Goal: Check status: Check status

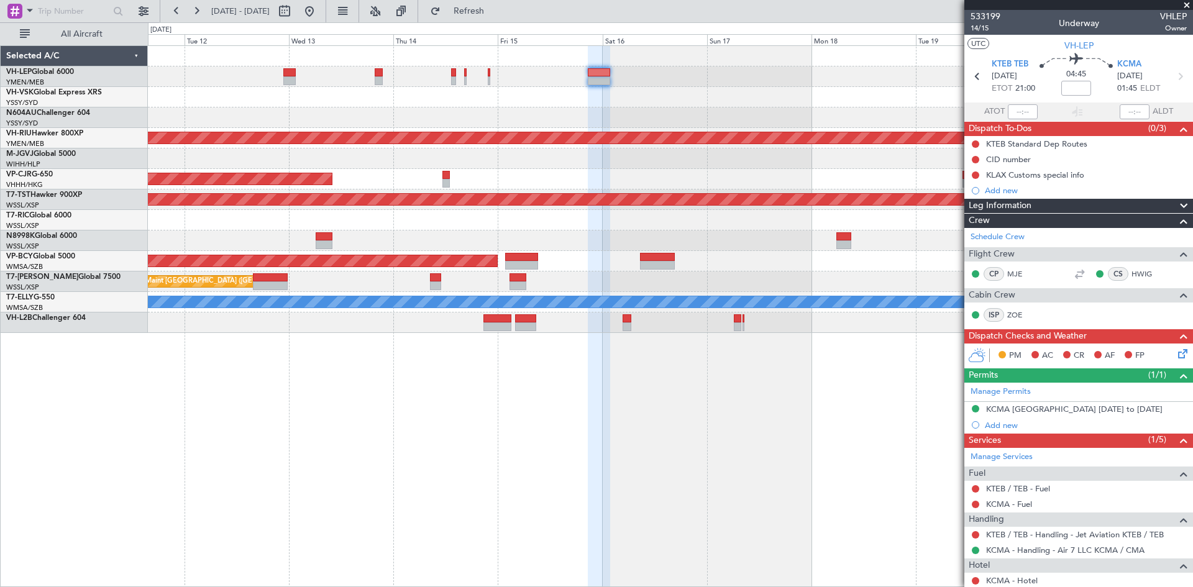
click at [490, 73] on div at bounding box center [489, 72] width 2 height 9
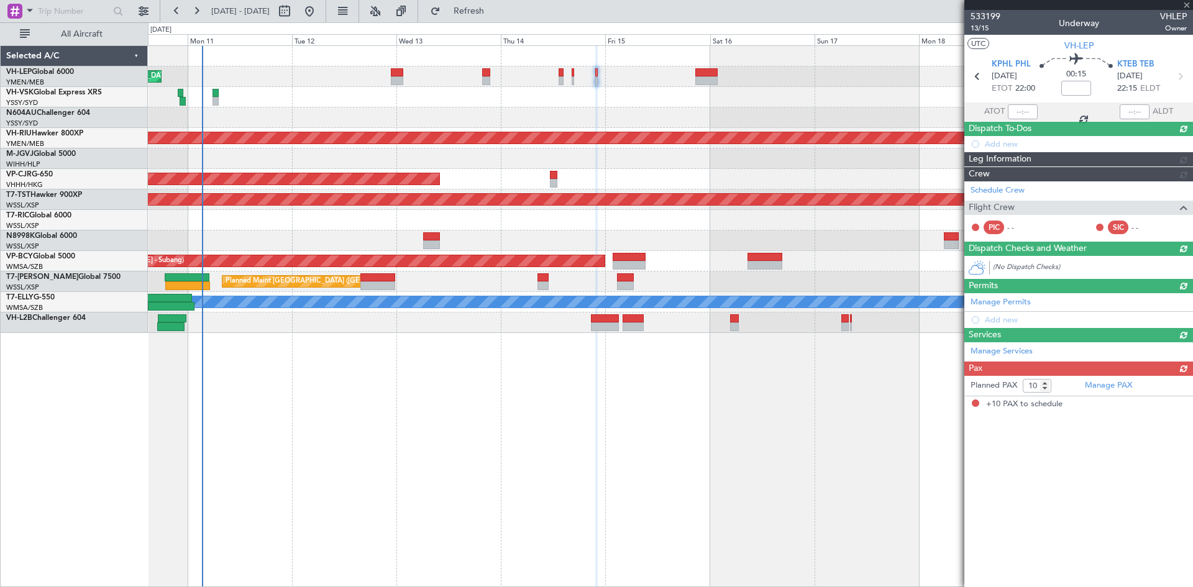
click at [814, 55] on div "[PERSON_NAME] San Antonio (San Antonio Intl) Planned Maint [GEOGRAPHIC_DATA] ([…" at bounding box center [670, 189] width 1044 height 287
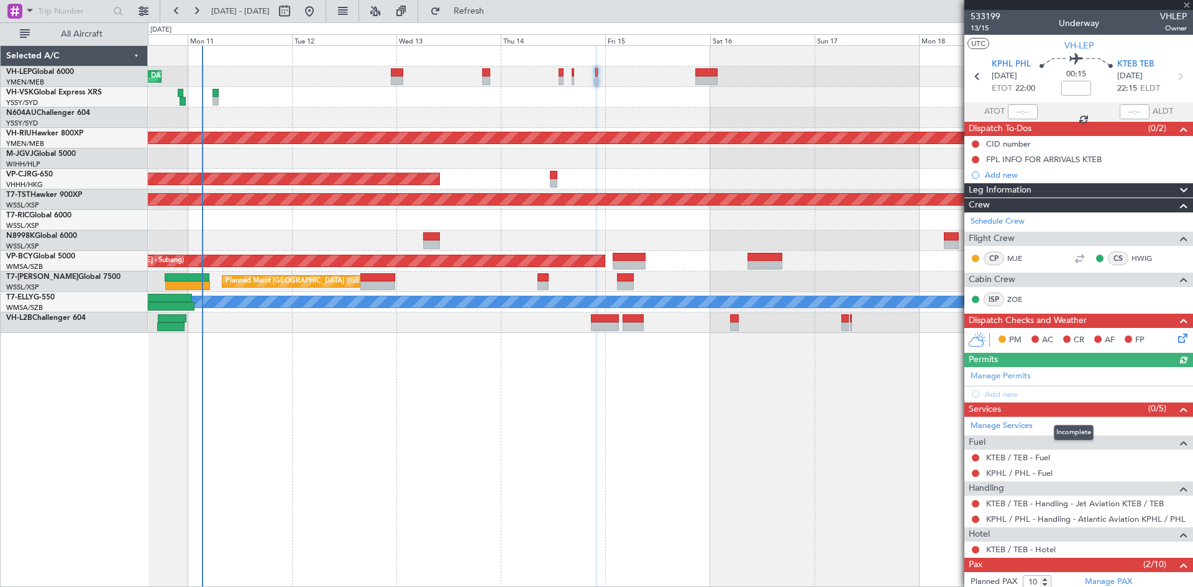
scroll to position [263, 0]
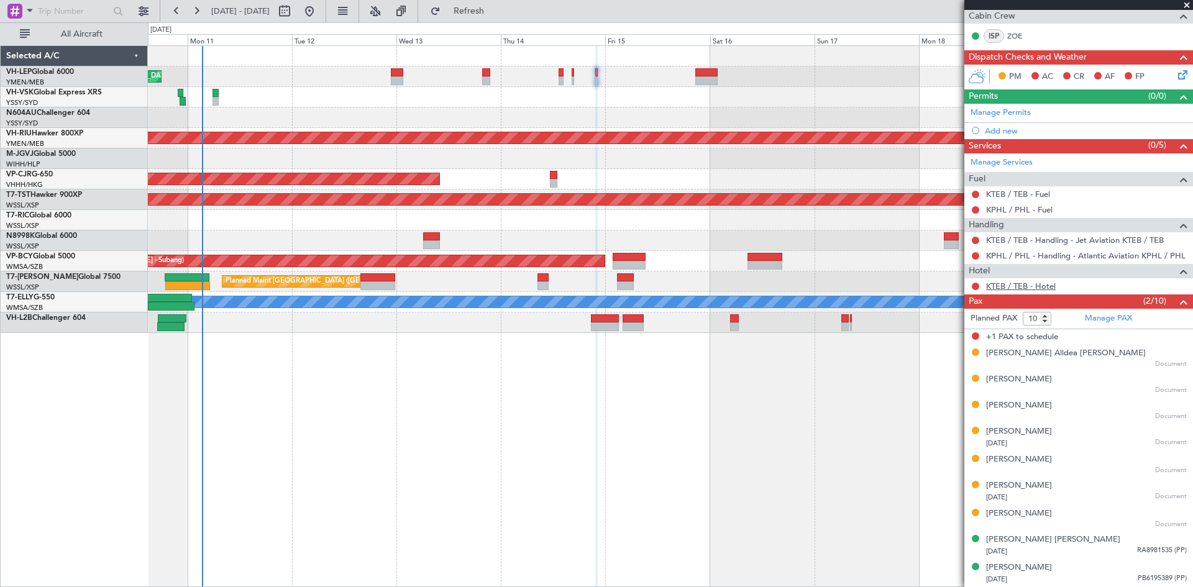
click at [1027, 287] on link "KTEB / TEB - Hotel" at bounding box center [1021, 286] width 70 height 11
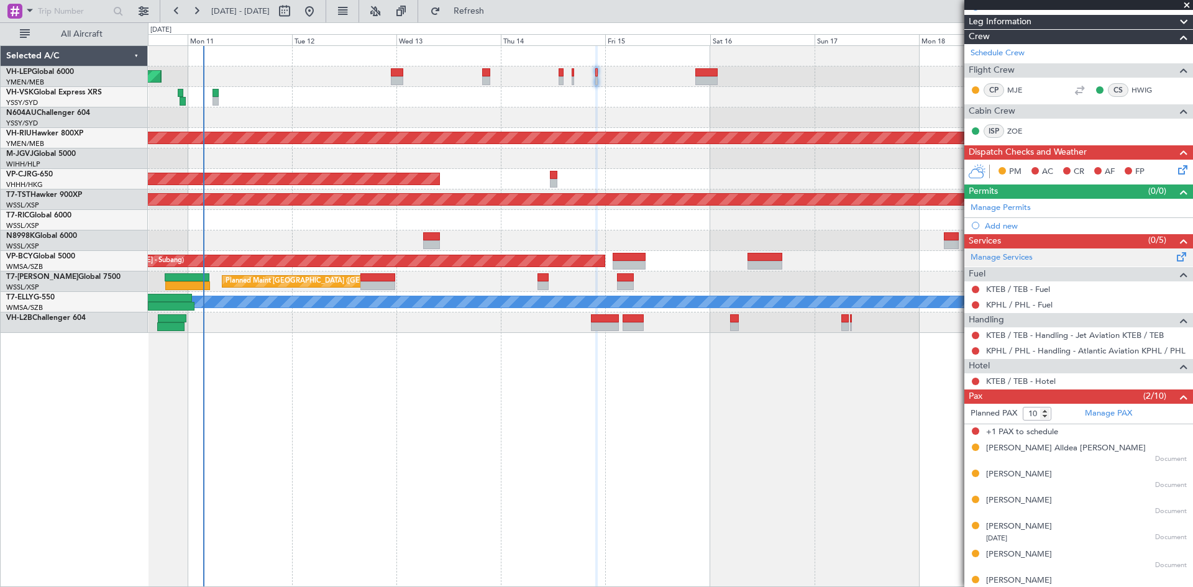
scroll to position [77, 0]
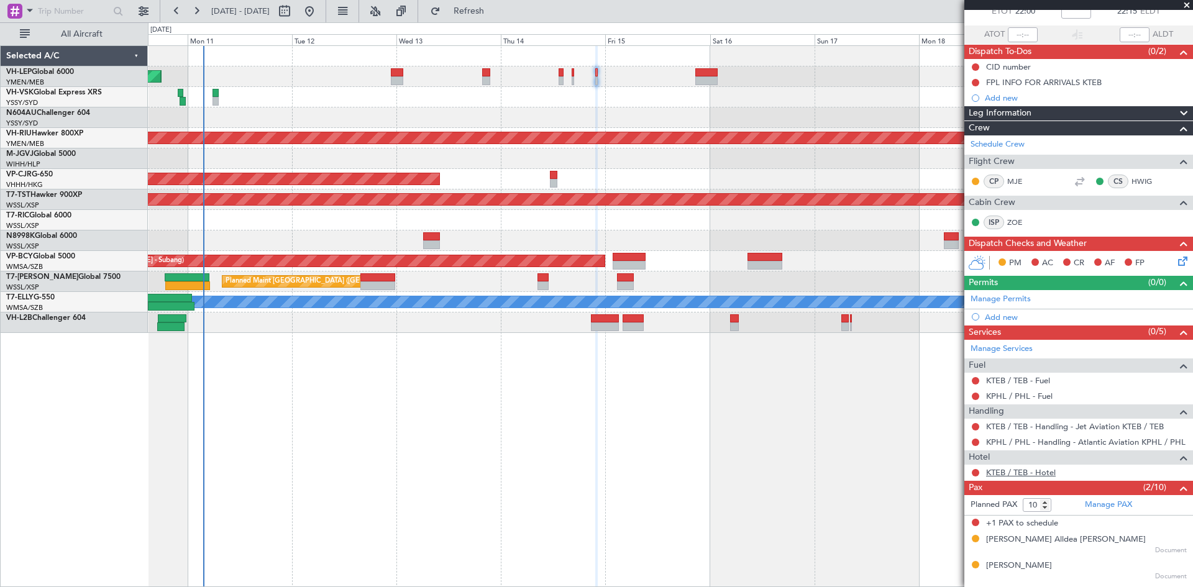
click at [1023, 468] on link "KTEB / TEB - Hotel" at bounding box center [1021, 472] width 70 height 11
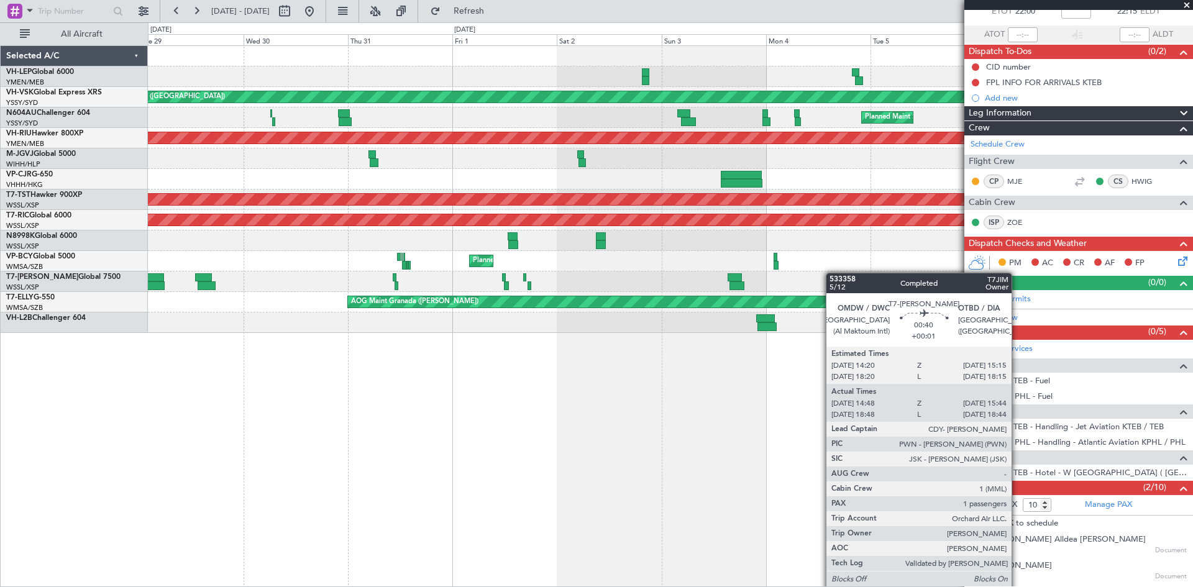
click at [832, 273] on div "Planned Maint Dubai (Al Maktoum Intl)" at bounding box center [670, 282] width 1044 height 21
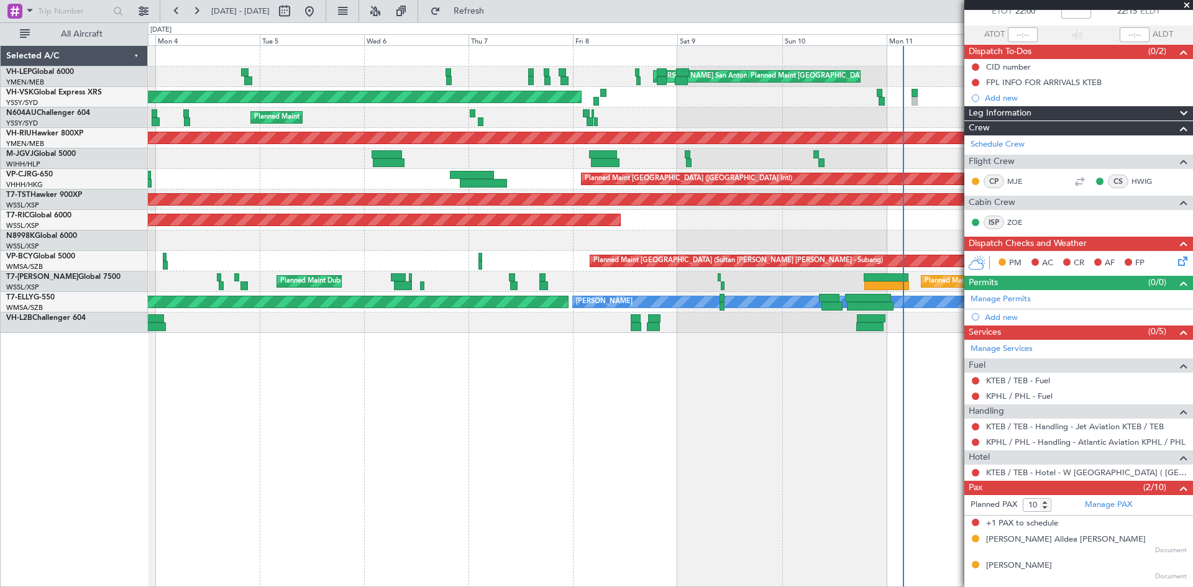
click at [278, 255] on div "[PERSON_NAME] San Antonio (San Antonio Intl) Planned Maint [GEOGRAPHIC_DATA] ([…" at bounding box center [670, 189] width 1044 height 287
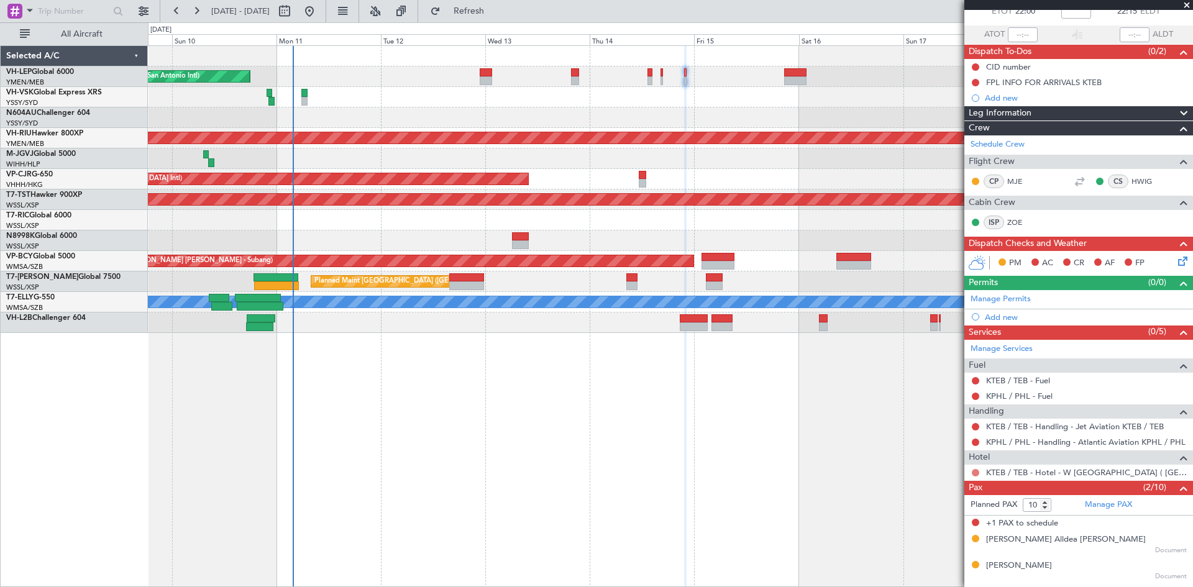
click at [979, 472] on button at bounding box center [975, 472] width 7 height 7
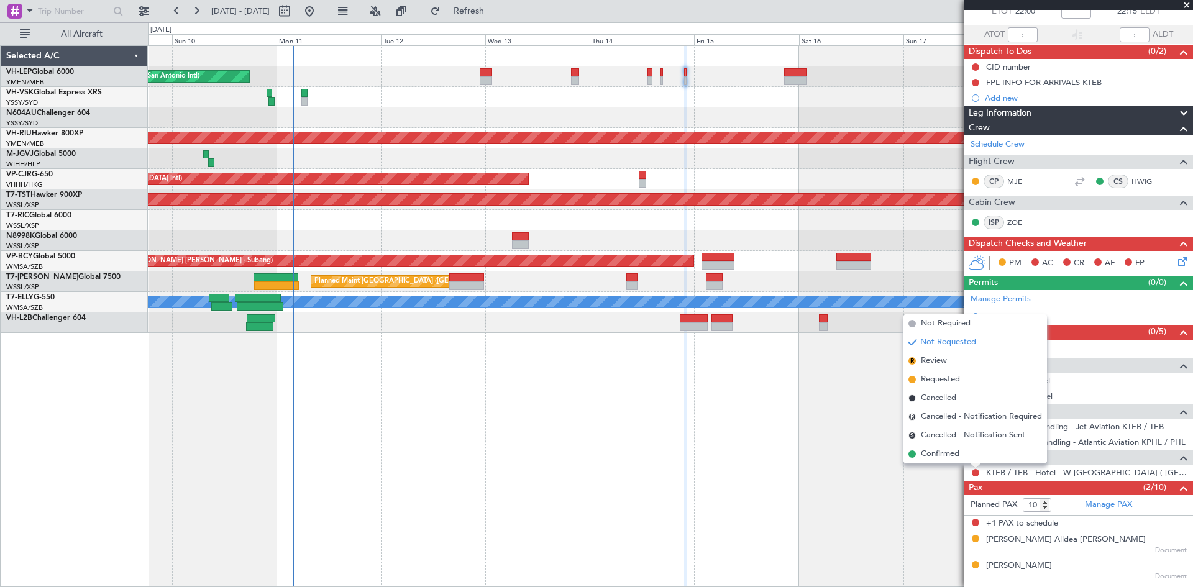
click at [688, 71] on div "Planned Maint [GEOGRAPHIC_DATA] ([GEOGRAPHIC_DATA] International) [PERSON_NAME]…" at bounding box center [670, 76] width 1044 height 21
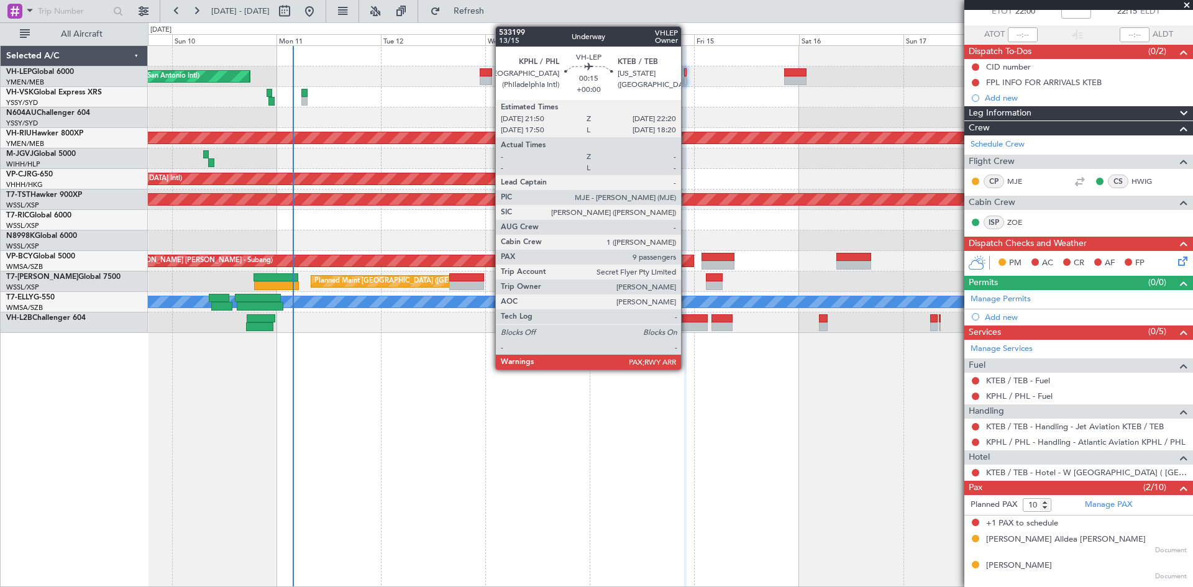
click at [687, 73] on div at bounding box center [685, 72] width 2 height 9
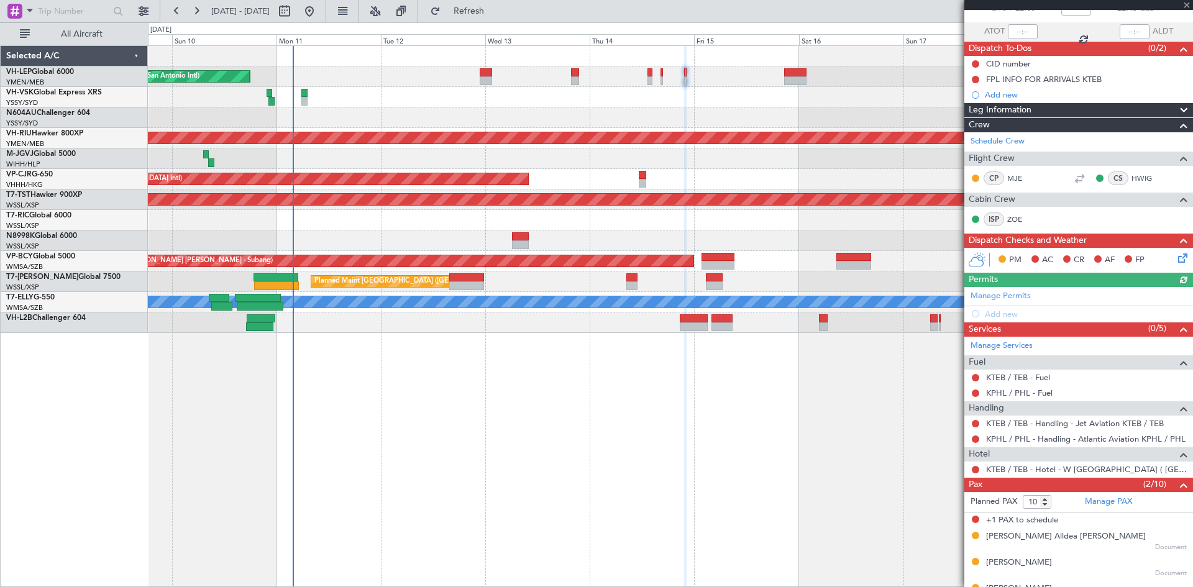
scroll to position [186, 0]
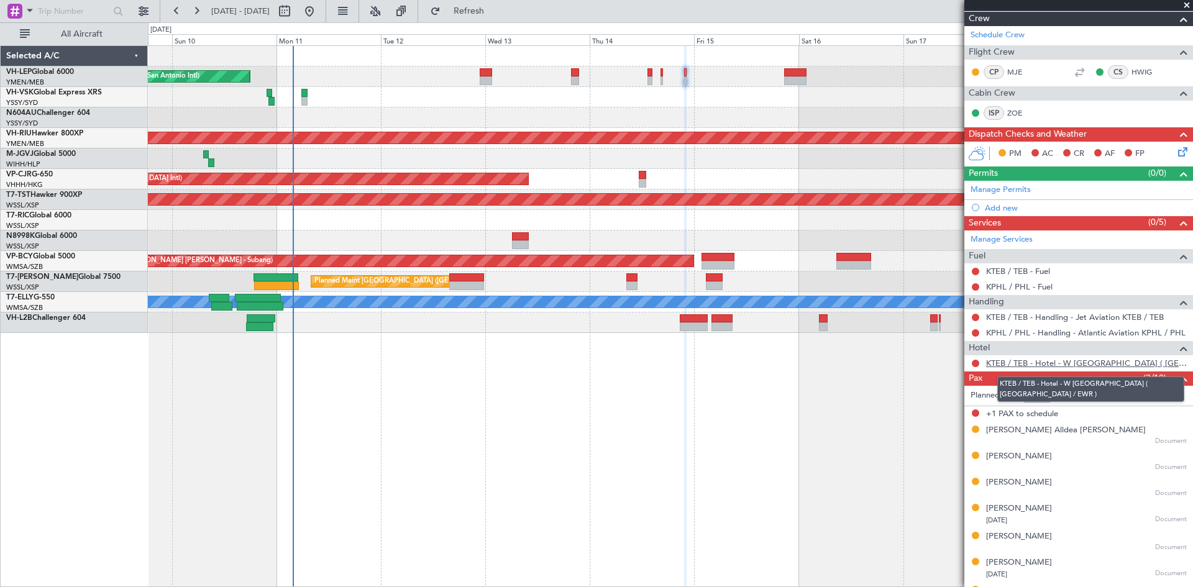
click at [1051, 366] on link "KTEB / TEB - Hotel - W [GEOGRAPHIC_DATA] ( [GEOGRAPHIC_DATA] / EWR )" at bounding box center [1086, 363] width 201 height 11
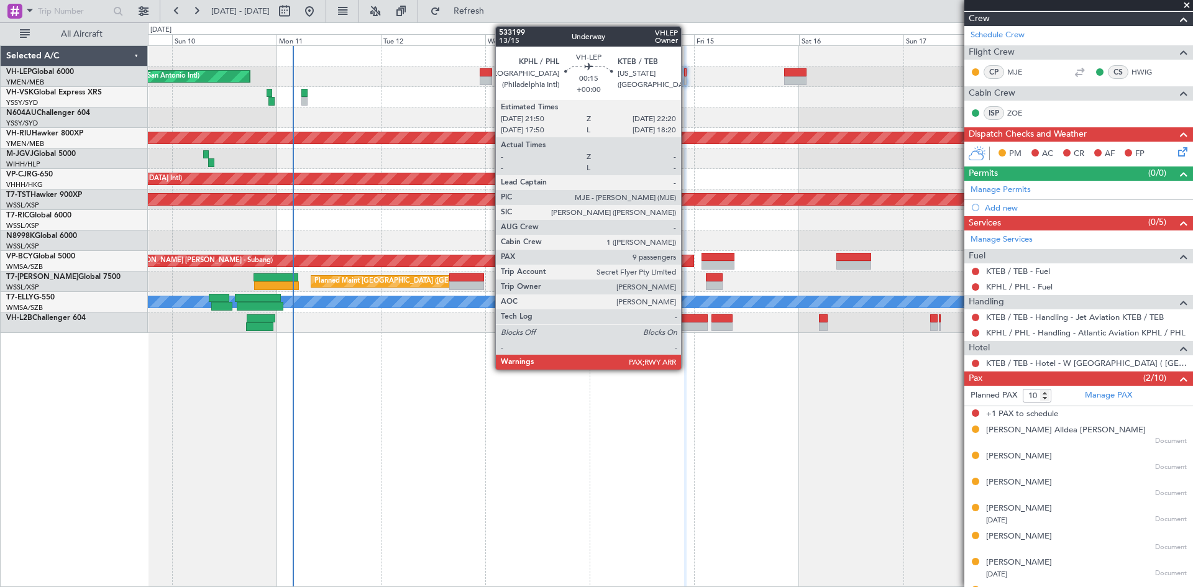
click at [687, 81] on div at bounding box center [685, 80] width 2 height 9
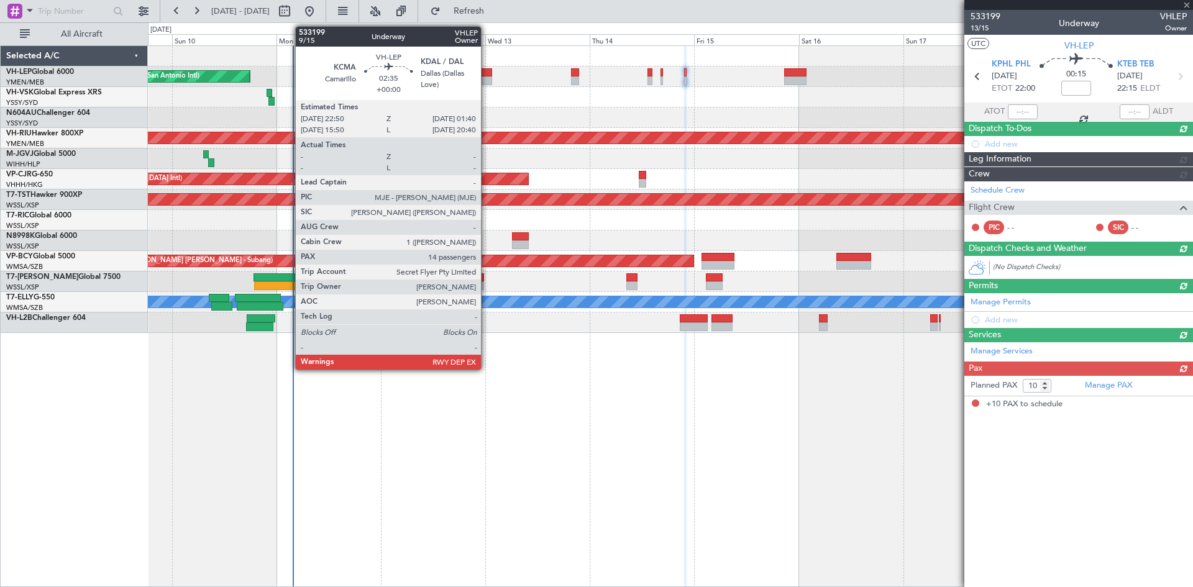
scroll to position [0, 0]
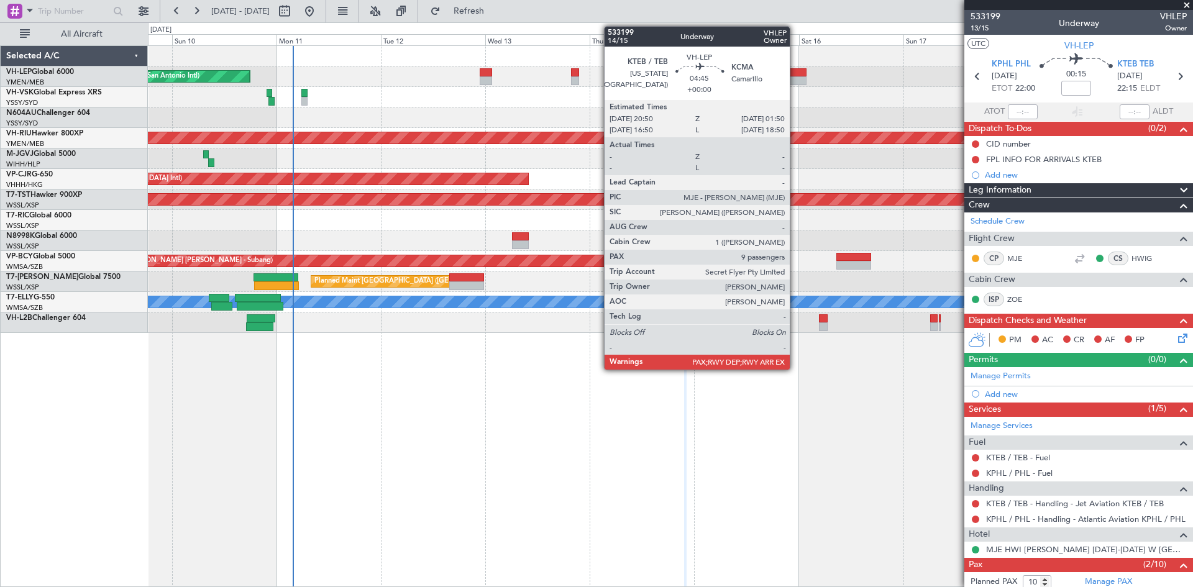
click at [795, 80] on div at bounding box center [795, 80] width 22 height 9
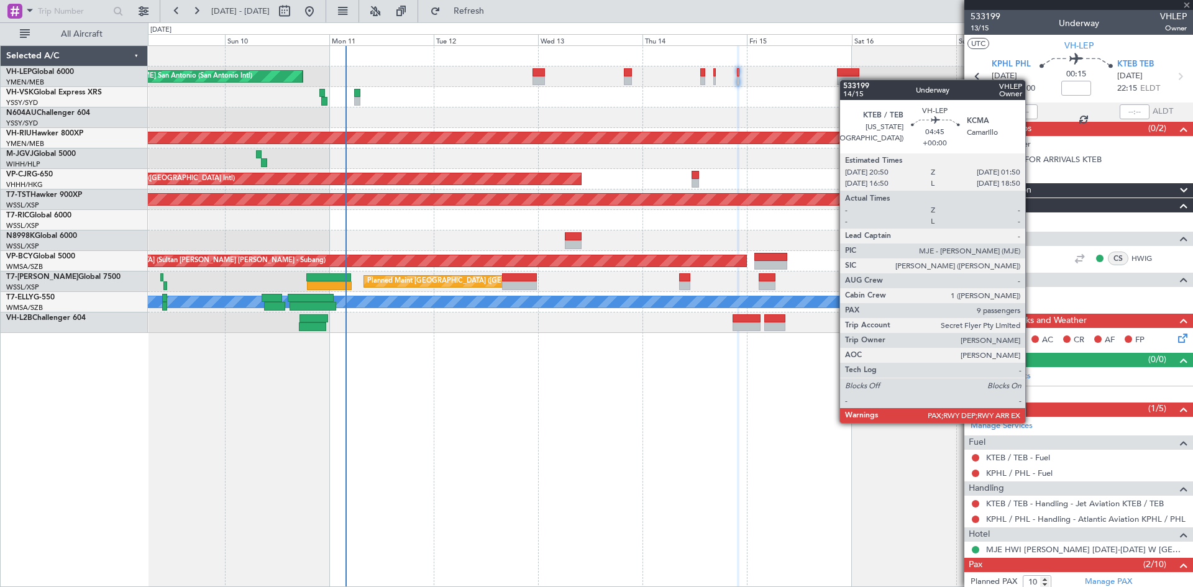
click at [849, 80] on div at bounding box center [848, 80] width 22 height 9
